Goal: Communication & Community: Participate in discussion

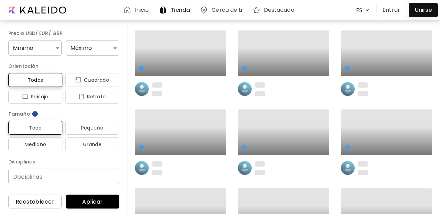
click at [390, 14] on button "Entrar" at bounding box center [390, 10] width 29 height 15
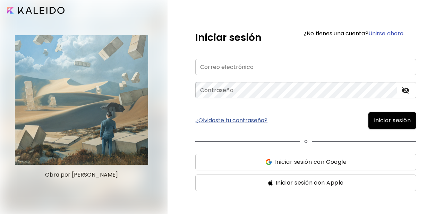
type input "**********"
click at [388, 123] on span "Iniciar sesión" at bounding box center [392, 120] width 37 height 8
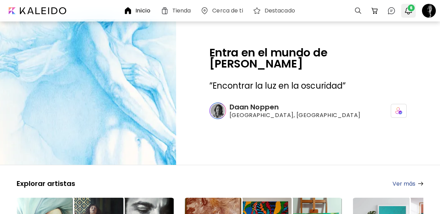
click at [409, 10] on span "6" at bounding box center [410, 8] width 7 height 7
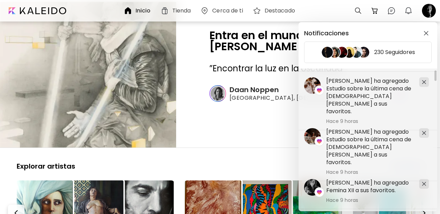
scroll to position [33, 0]
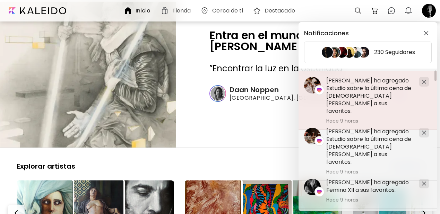
click at [359, 91] on h5 "[PERSON_NAME] ha agregado Estudio sobre la última cena de [DEMOGRAPHIC_DATA][PE…" at bounding box center [369, 96] width 87 height 38
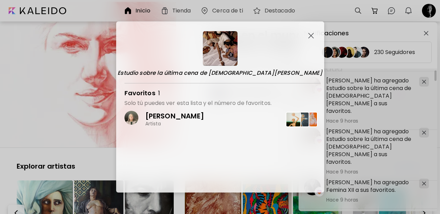
click at [309, 34] on img "button" at bounding box center [311, 36] width 6 height 6
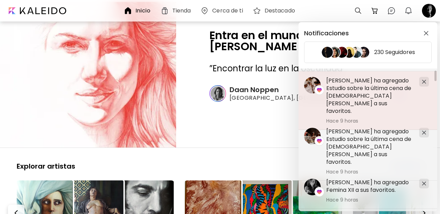
scroll to position [61, 0]
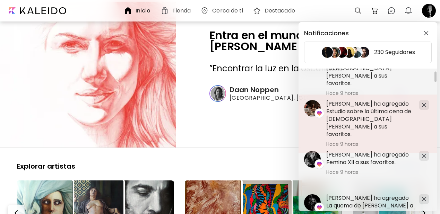
click at [370, 115] on h5 "[PERSON_NAME] ha agregado Estudio sobre la última cena de [DEMOGRAPHIC_DATA][PE…" at bounding box center [369, 119] width 87 height 38
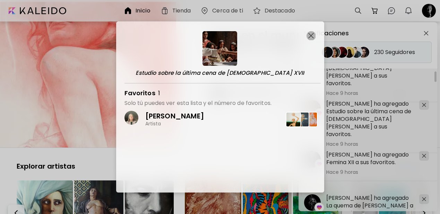
drag, startPoint x: 310, startPoint y: 36, endPoint x: 315, endPoint y: 46, distance: 11.3
click at [310, 35] on img "button" at bounding box center [311, 36] width 6 height 6
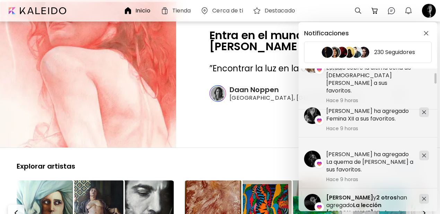
scroll to position [105, 0]
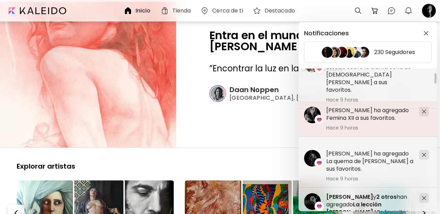
click at [365, 118] on h5 "[PERSON_NAME] ha agregado Femina XII a sus favoritos." at bounding box center [369, 114] width 87 height 15
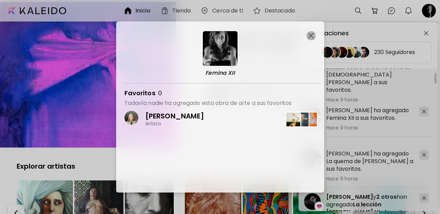
click at [310, 34] on img "button" at bounding box center [311, 36] width 6 height 6
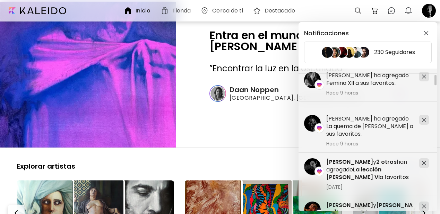
scroll to position [144, 0]
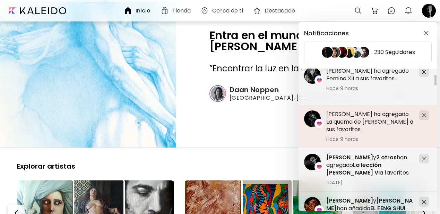
click at [363, 122] on h5 "[PERSON_NAME] ha agregado La quema de [PERSON_NAME] a sus favoritos." at bounding box center [369, 122] width 87 height 23
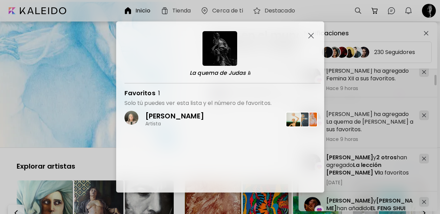
click at [308, 34] on img "button" at bounding box center [311, 36] width 6 height 6
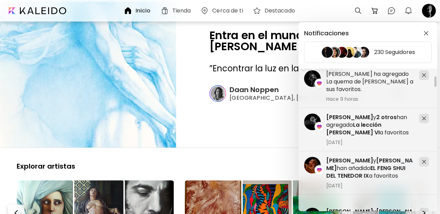
scroll to position [185, 0]
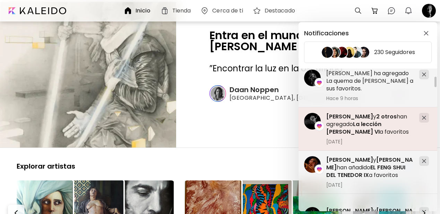
click at [356, 123] on h5 "[PERSON_NAME] y 2 otros han agregado La lección [PERSON_NAME] VI a favoritos" at bounding box center [369, 124] width 87 height 23
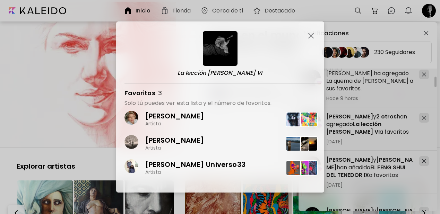
click at [310, 34] on img "button" at bounding box center [311, 36] width 6 height 6
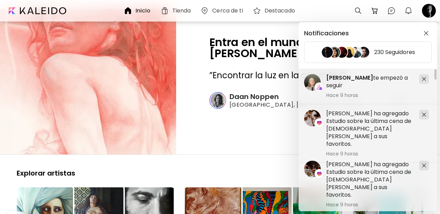
scroll to position [0, 0]
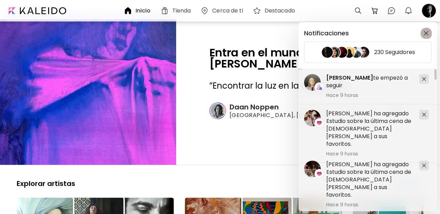
click at [425, 32] on img "button" at bounding box center [425, 33] width 5 height 5
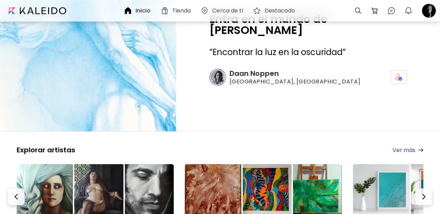
scroll to position [93, 0]
